Goal: Information Seeking & Learning: Learn about a topic

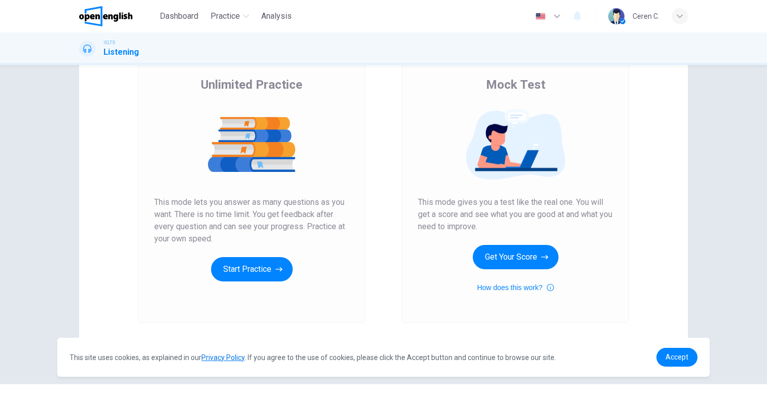
scroll to position [97, 0]
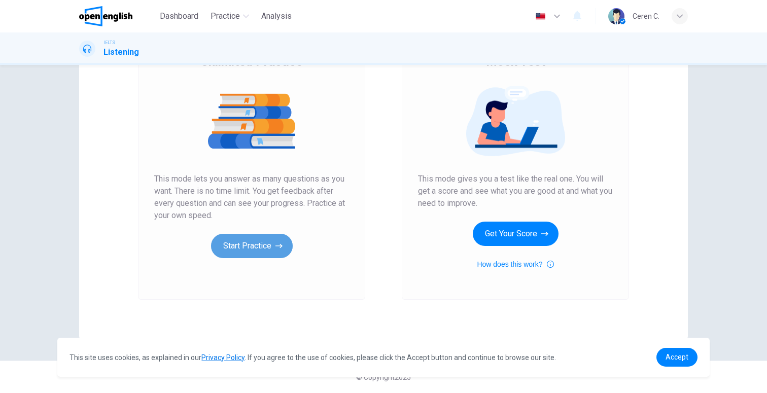
click at [243, 245] on button "Start Practice" at bounding box center [252, 246] width 82 height 24
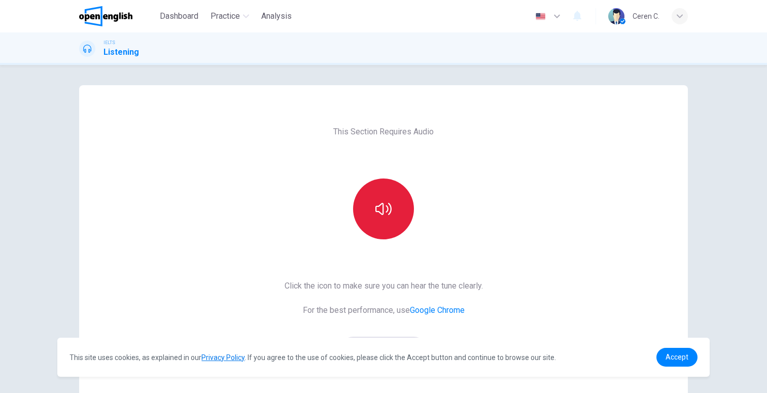
click at [400, 209] on button "button" at bounding box center [383, 209] width 61 height 61
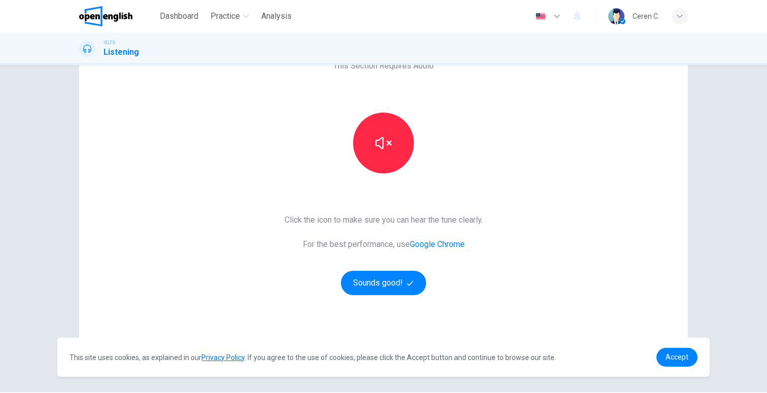
scroll to position [97, 0]
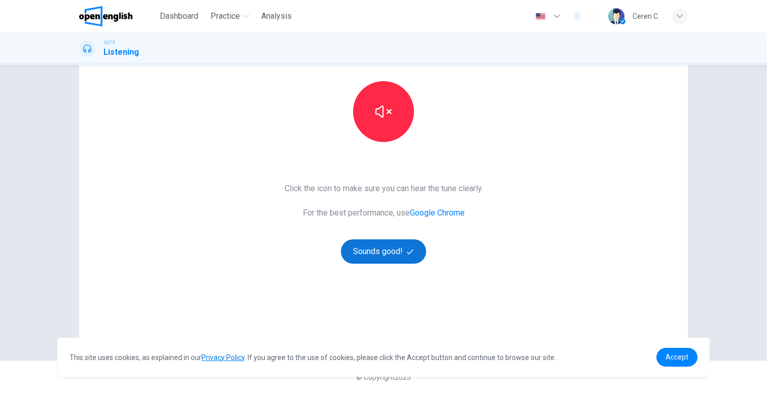
click at [390, 246] on button "Sounds good!" at bounding box center [383, 251] width 85 height 24
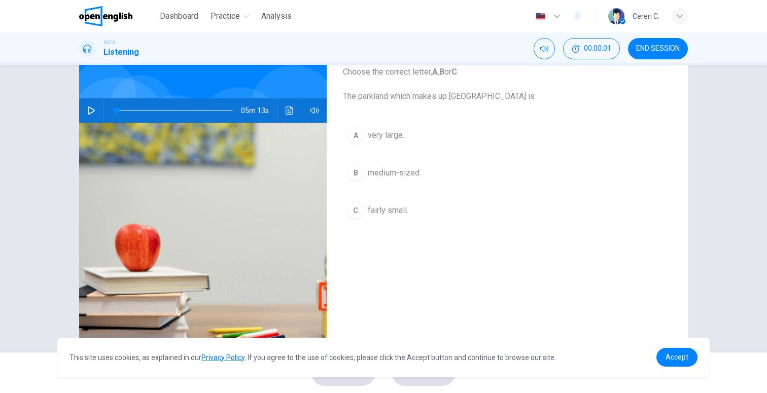
scroll to position [67, 0]
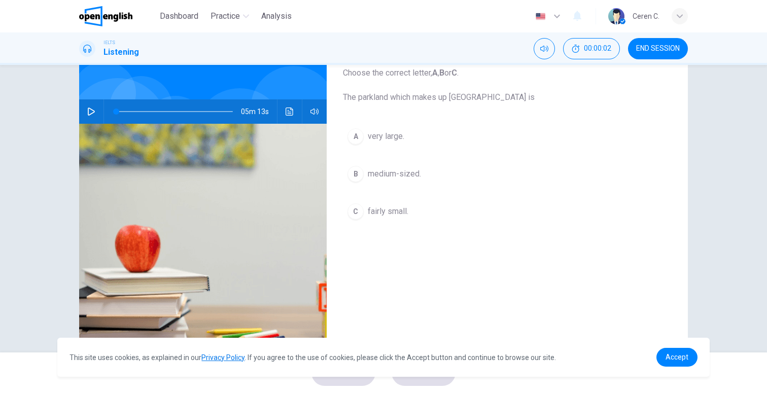
click at [89, 113] on icon "button" at bounding box center [91, 112] width 8 height 8
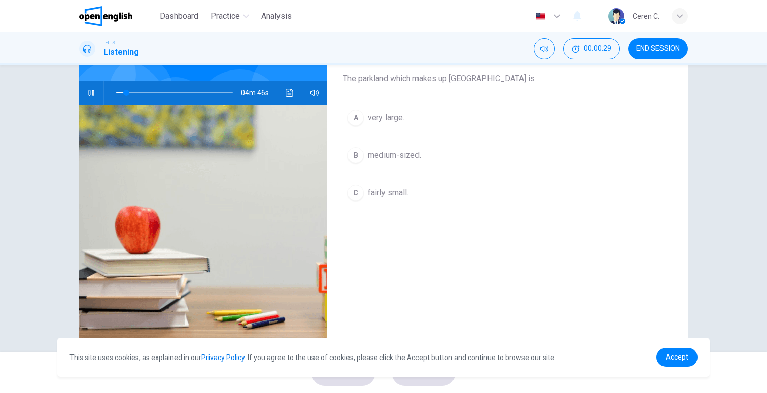
scroll to position [85, 0]
click at [669, 354] on span "Accept" at bounding box center [676, 357] width 23 height 8
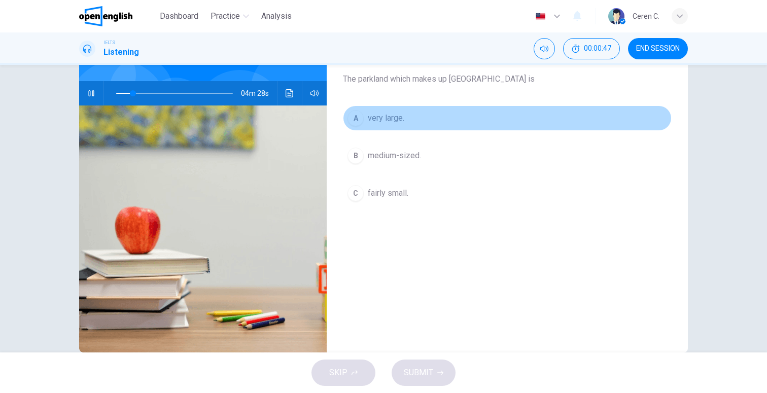
click at [377, 122] on span "very large." at bounding box center [386, 118] width 37 height 12
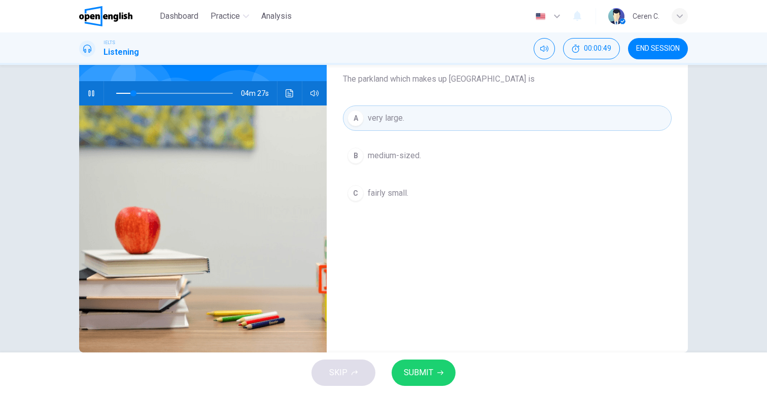
click at [415, 370] on span "SUBMIT" at bounding box center [418, 373] width 29 height 14
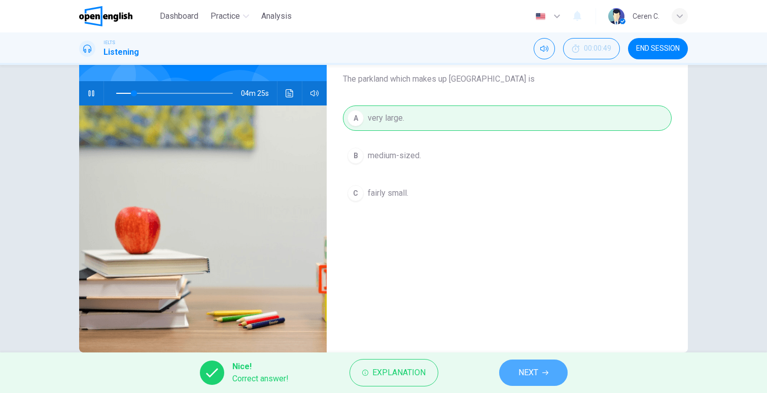
click at [539, 371] on button "NEXT" at bounding box center [533, 373] width 68 height 26
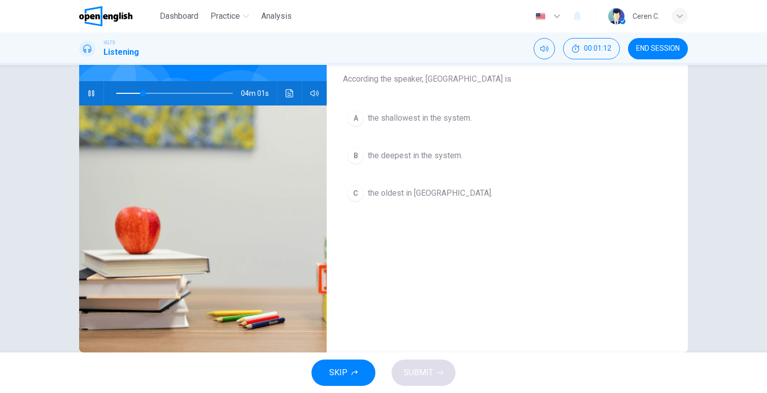
click at [437, 154] on span "the deepest in the system." at bounding box center [415, 156] width 95 height 12
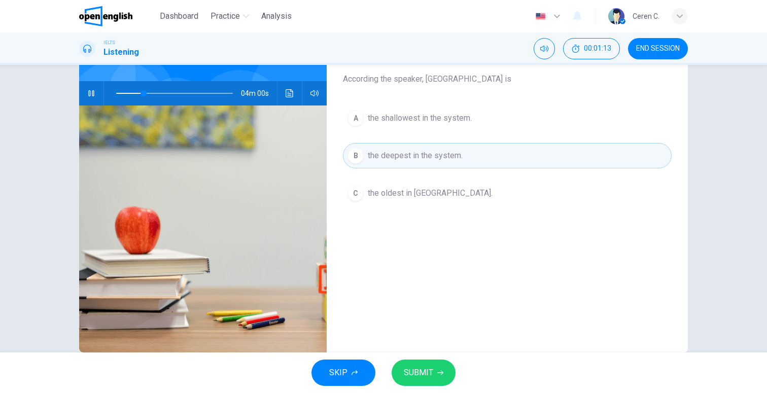
click at [426, 373] on span "SUBMIT" at bounding box center [418, 373] width 29 height 14
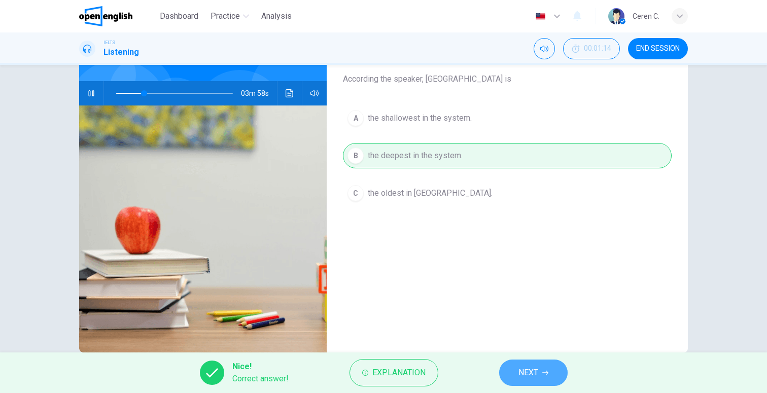
click at [542, 368] on button "NEXT" at bounding box center [533, 373] width 68 height 26
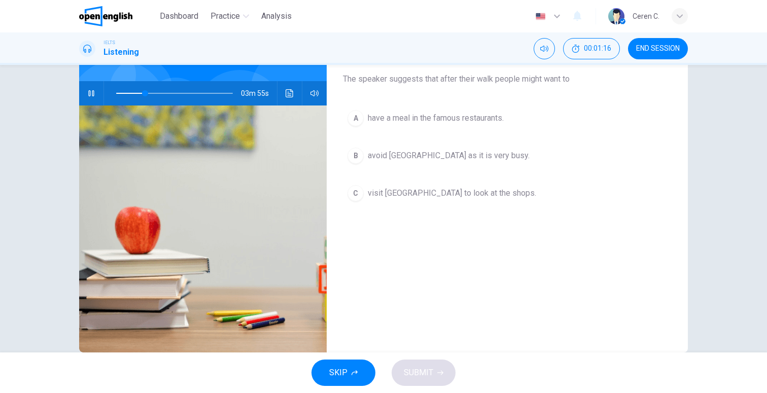
click at [91, 97] on icon "button" at bounding box center [91, 93] width 8 height 8
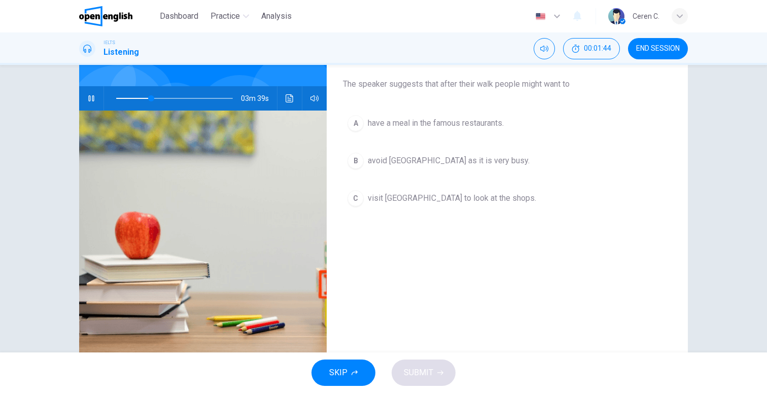
scroll to position [89, 0]
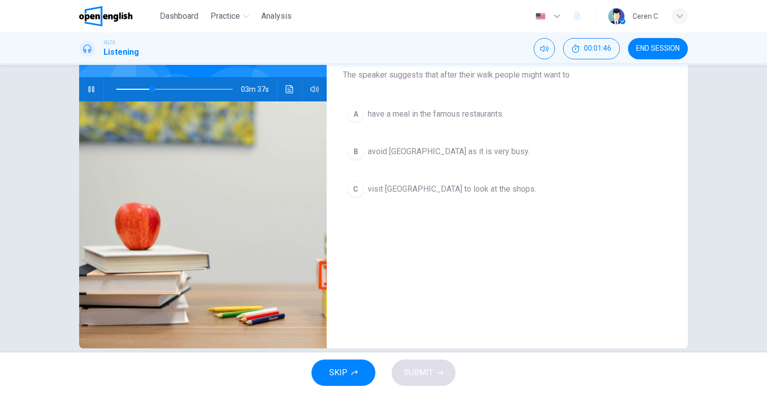
click at [90, 85] on icon "button" at bounding box center [91, 89] width 8 height 8
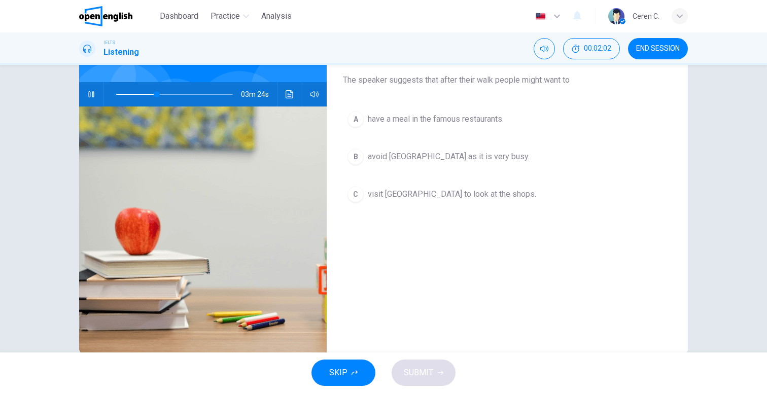
click at [360, 158] on div "B" at bounding box center [355, 157] width 16 height 16
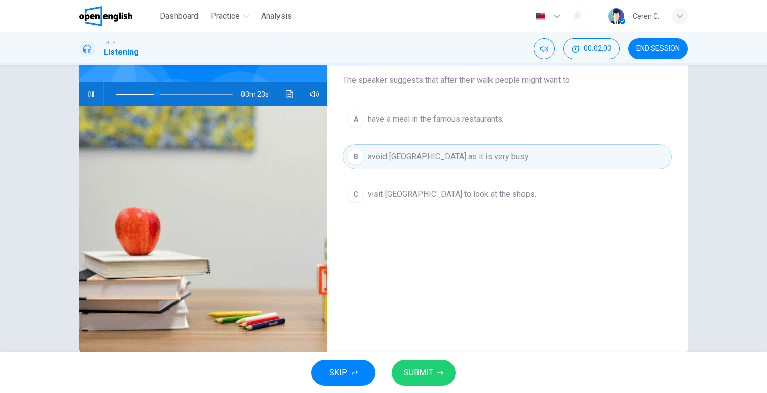
click at [428, 374] on span "SUBMIT" at bounding box center [418, 373] width 29 height 14
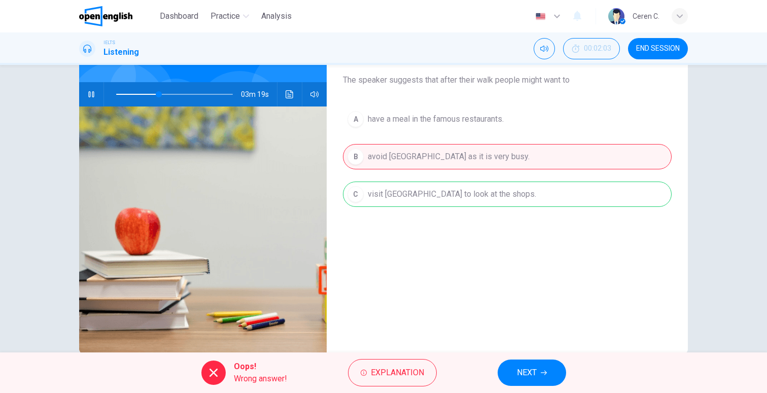
click at [427, 250] on div "Question 3 Choose the correct letter, A , B or C . The speaker suggests that af…" at bounding box center [507, 177] width 361 height 353
click at [415, 200] on div "A have a meal in the famous restaurants. B avoid [GEOGRAPHIC_DATA] as it is ver…" at bounding box center [507, 167] width 329 height 121
click at [208, 374] on icon at bounding box center [213, 373] width 12 height 12
click at [419, 194] on div "A have a meal in the famous restaurants. B avoid [GEOGRAPHIC_DATA] as it is ver…" at bounding box center [507, 167] width 329 height 121
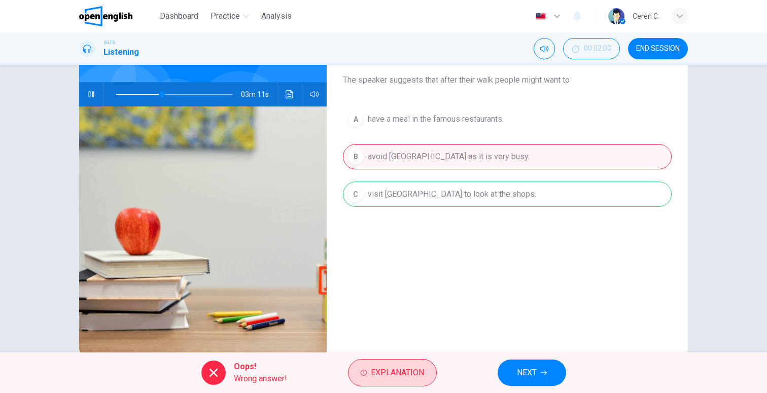
click at [399, 366] on span "Explanation" at bounding box center [397, 373] width 53 height 14
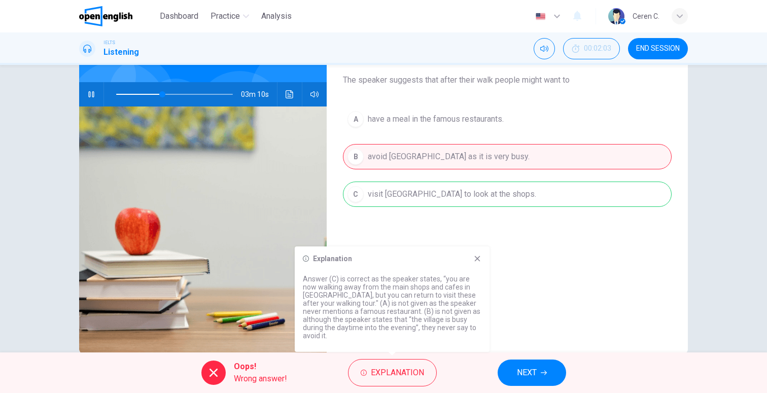
click at [476, 260] on icon at bounding box center [478, 259] width 6 height 6
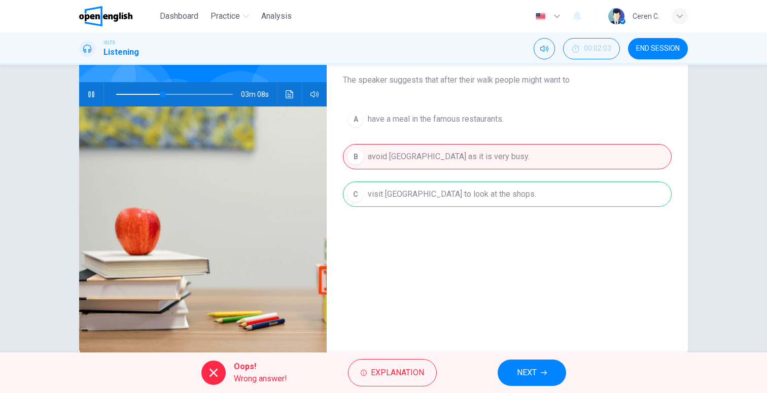
click at [525, 369] on span "NEXT" at bounding box center [527, 373] width 20 height 14
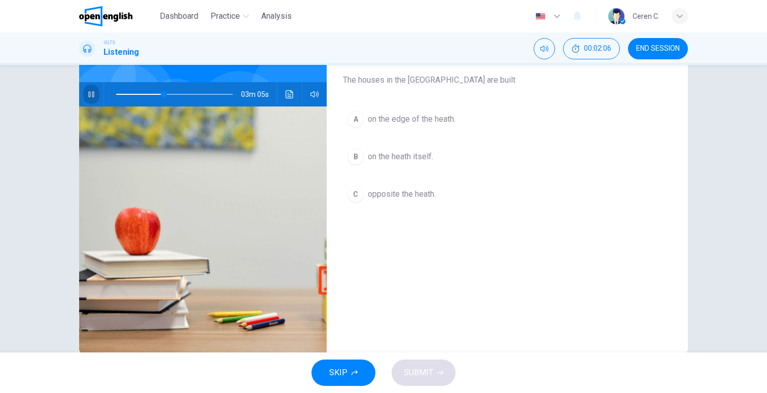
click at [90, 97] on icon "button" at bounding box center [91, 94] width 8 height 8
type input "**"
click at [108, 25] on img at bounding box center [105, 16] width 53 height 20
click at [120, 14] on img at bounding box center [105, 16] width 53 height 20
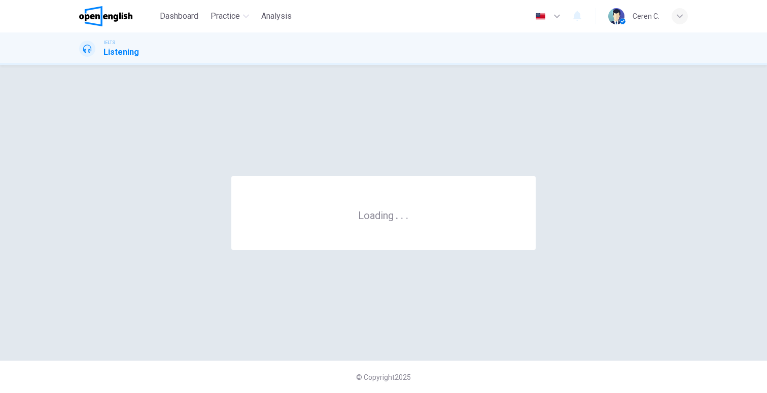
scroll to position [0, 0]
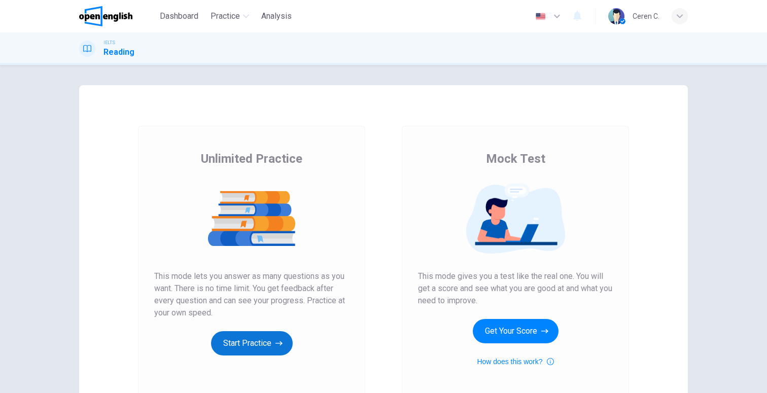
click at [258, 341] on button "Start Practice" at bounding box center [252, 343] width 82 height 24
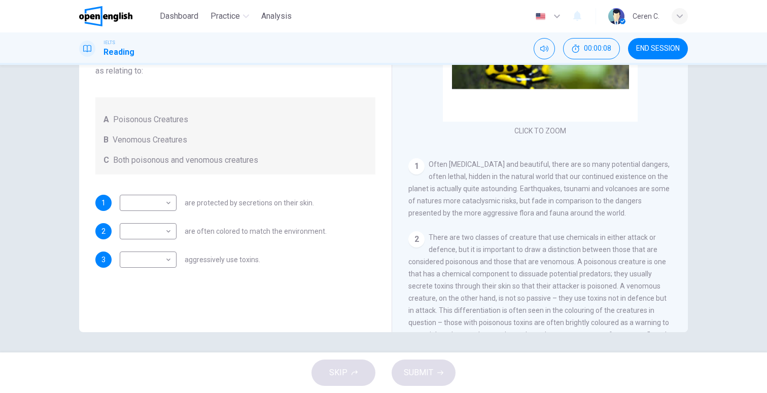
scroll to position [101, 0]
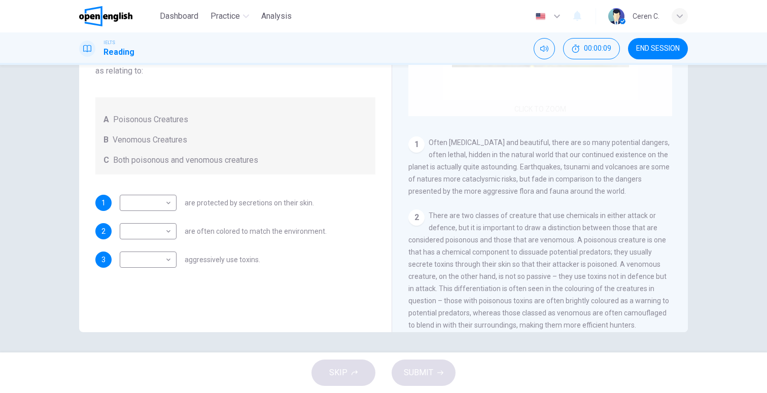
click at [549, 106] on div "Click to Zoom" at bounding box center [540, 19] width 264 height 193
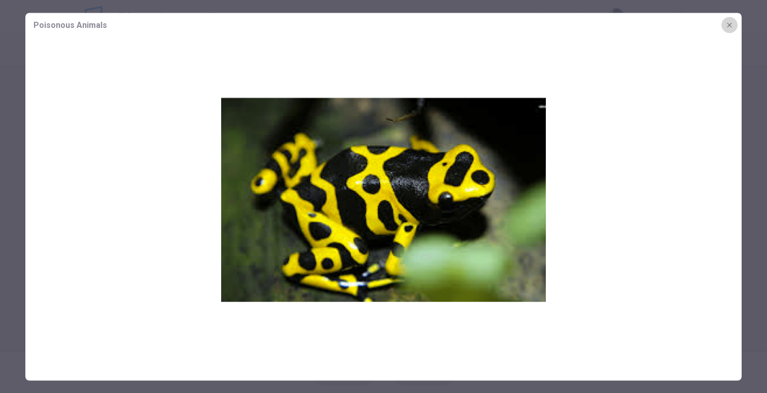
click at [731, 21] on icon "button" at bounding box center [729, 25] width 8 height 8
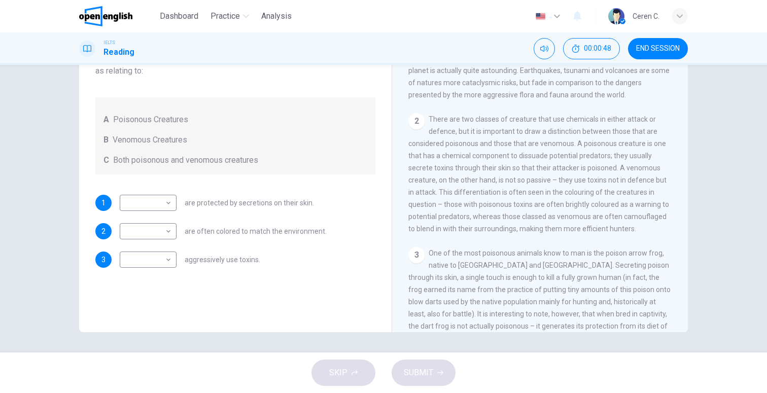
scroll to position [199, 0]
click at [149, 117] on span "Poisonous Creatures" at bounding box center [150, 120] width 75 height 12
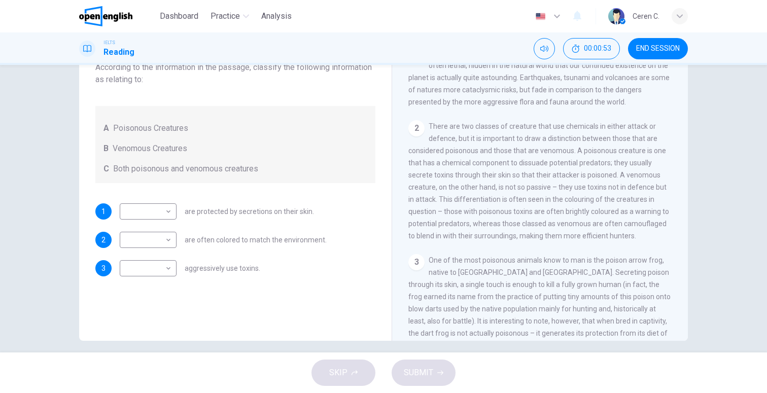
scroll to position [106, 0]
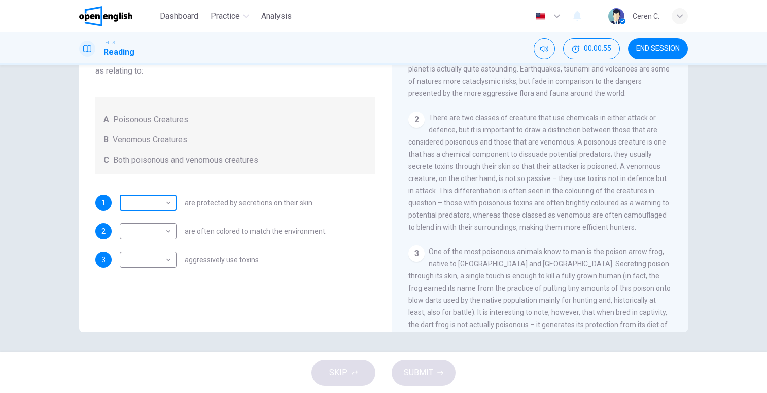
click at [147, 204] on body "This site uses cookies, as explained in our Privacy Policy . If you agree to th…" at bounding box center [383, 196] width 767 height 393
click at [147, 393] on div at bounding box center [383, 393] width 767 height 0
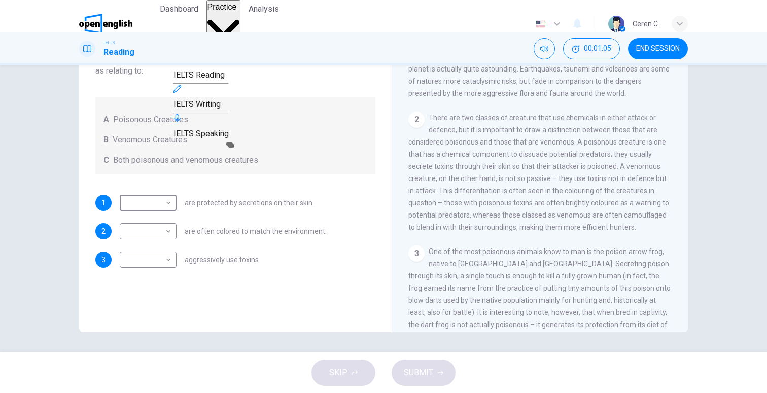
click at [235, 11] on span "Practice" at bounding box center [221, 7] width 29 height 9
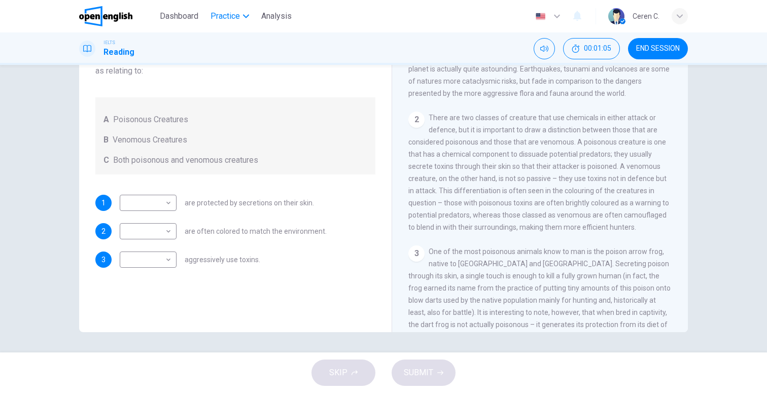
click at [235, 19] on span "Practice" at bounding box center [224, 16] width 29 height 12
click at [181, 18] on span "Dashboard" at bounding box center [179, 16] width 39 height 12
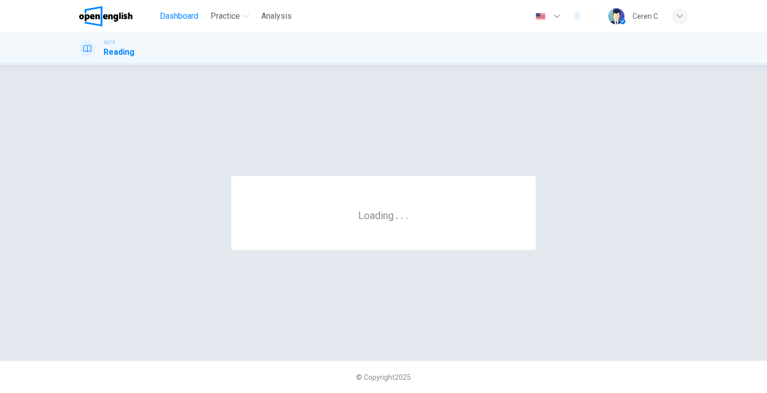
scroll to position [0, 0]
